Goal: Find contact information: Find contact information

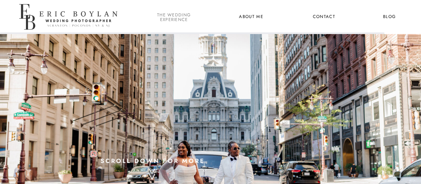
click at [171, 21] on nav "the wedding experience" at bounding box center [174, 17] width 36 height 9
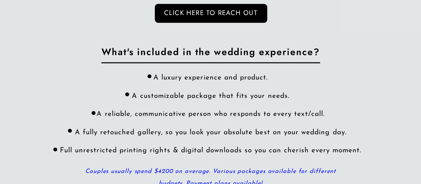
scroll to position [1999, 0]
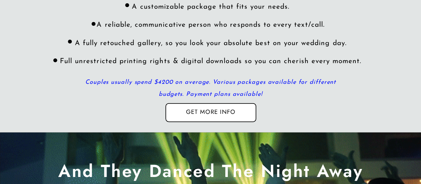
click at [226, 117] on div at bounding box center [211, 112] width 91 height 19
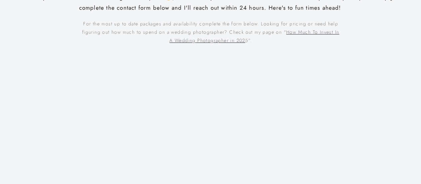
scroll to position [289, 0]
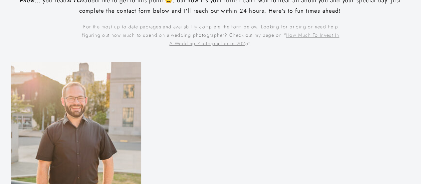
click at [230, 44] on link "How Much To Invest In A Wedding Photographer in 202" at bounding box center [255, 39] width 170 height 15
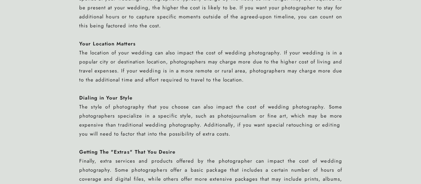
scroll to position [1194, 0]
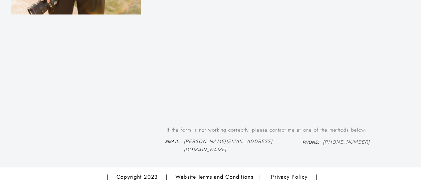
scroll to position [507, 0]
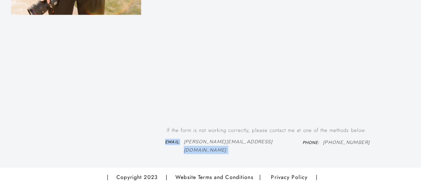
drag, startPoint x: 184, startPoint y: 142, endPoint x: 259, endPoint y: 138, distance: 74.7
click at [268, 142] on p "[PERSON_NAME][EMAIL_ADDRESS][DOMAIN_NAME]" at bounding box center [234, 140] width 101 height 7
click at [279, 142] on p "[PERSON_NAME][EMAIL_ADDRESS][DOMAIN_NAME]" at bounding box center [234, 140] width 101 height 7
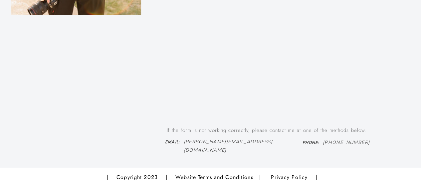
click at [186, 141] on h3 "Email :" at bounding box center [172, 142] width 27 height 8
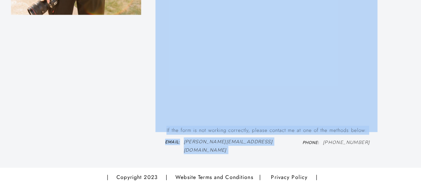
drag, startPoint x: 182, startPoint y: 141, endPoint x: 274, endPoint y: 147, distance: 93.1
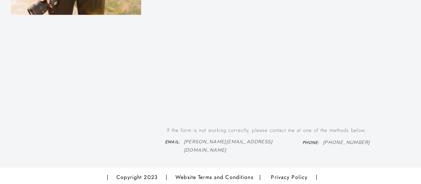
click at [181, 143] on h3 "Email :" at bounding box center [172, 142] width 27 height 8
click at [254, 127] on p "If the form is not working correctly, please contact me at one of the methods b…" at bounding box center [267, 128] width 221 height 7
click at [239, 138] on icon "[PERSON_NAME][EMAIL_ADDRESS][DOMAIN_NAME]" at bounding box center [228, 145] width 89 height 15
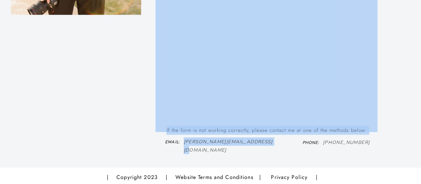
drag, startPoint x: 285, startPoint y: 146, endPoint x: 266, endPoint y: 139, distance: 20.1
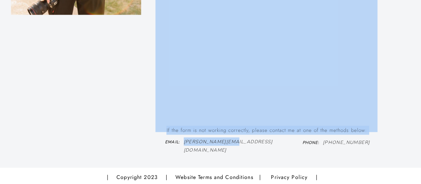
drag, startPoint x: 273, startPoint y: 153, endPoint x: 233, endPoint y: 146, distance: 40.9
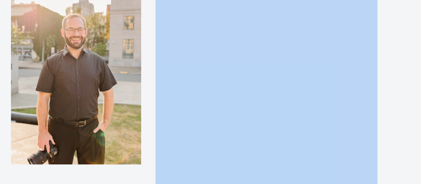
scroll to position [508, 0]
